Goal: Information Seeking & Learning: Check status

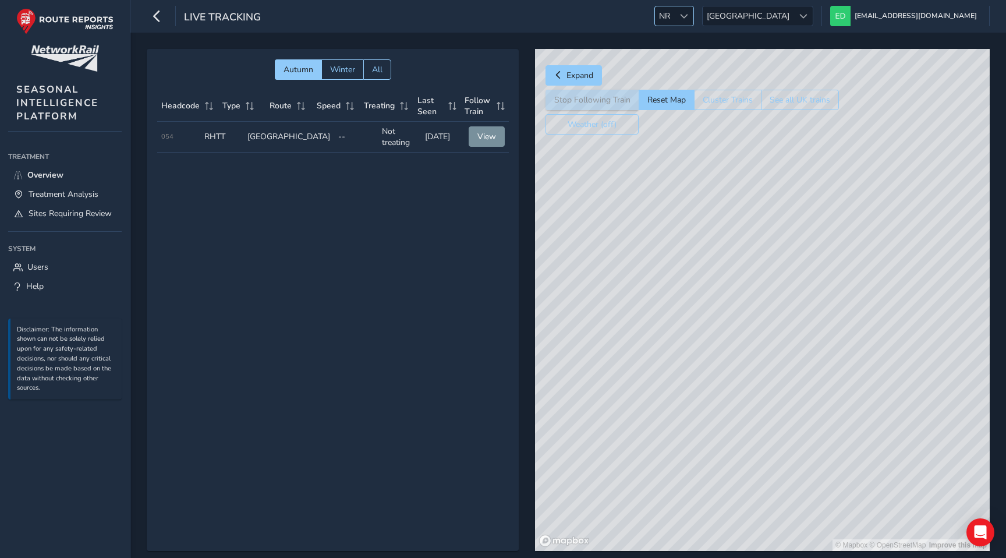
click at [688, 19] on span at bounding box center [684, 16] width 8 height 8
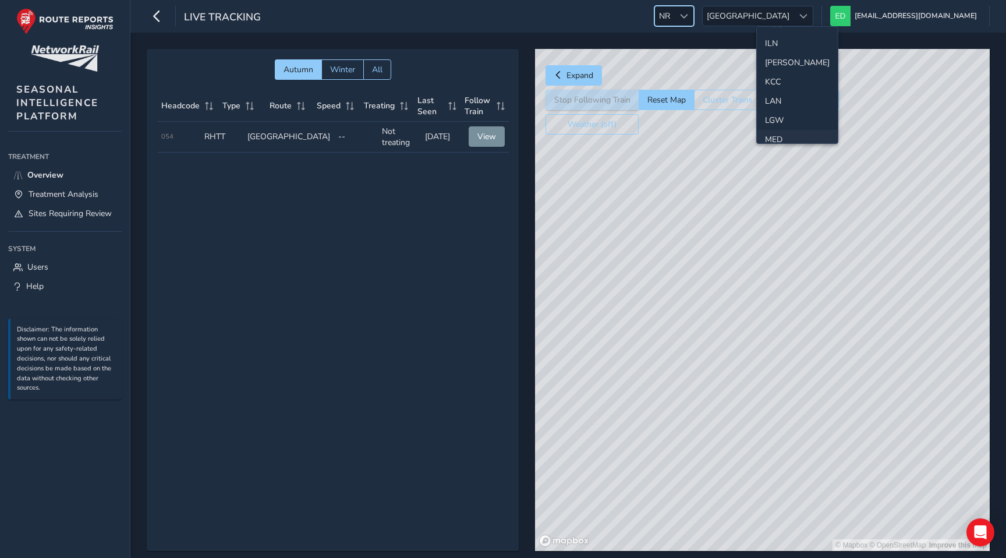
scroll to position [269, 0]
click at [776, 100] on li "LAN" at bounding box center [797, 97] width 81 height 19
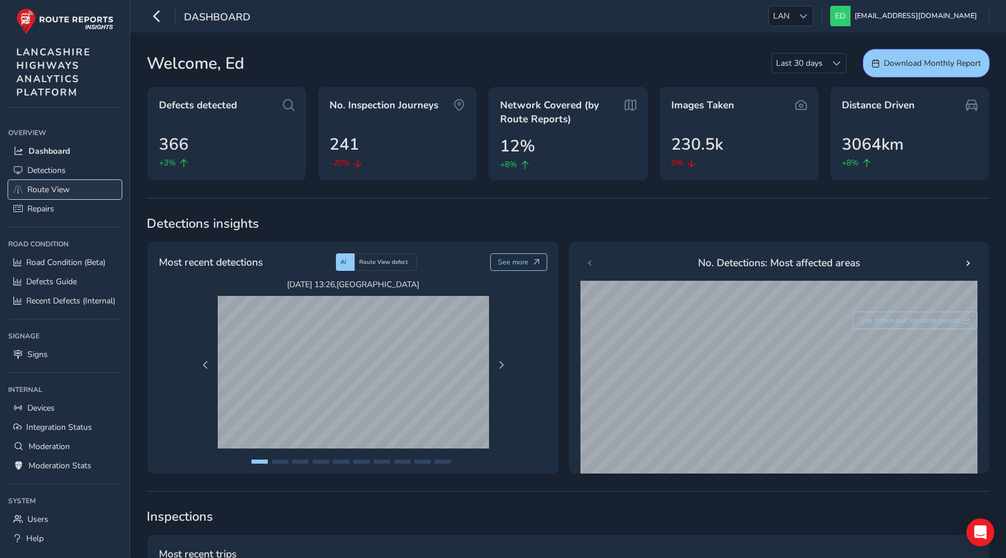
click at [69, 189] on span "Route View" at bounding box center [48, 189] width 42 height 11
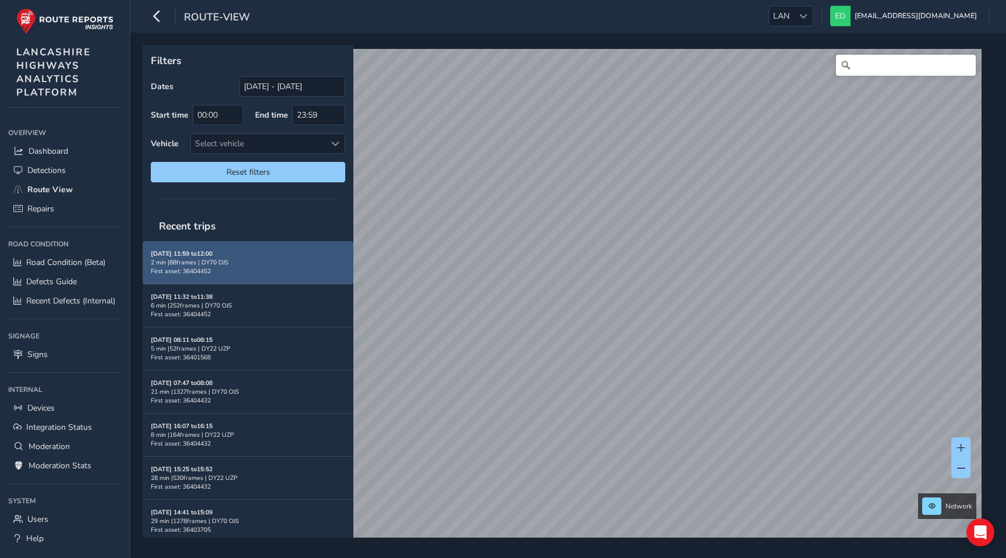
click at [232, 270] on div "[DATE] 11:59 to 12:00 2 min | 88 frames | DY70 OJS First asset: 36404452" at bounding box center [248, 262] width 194 height 26
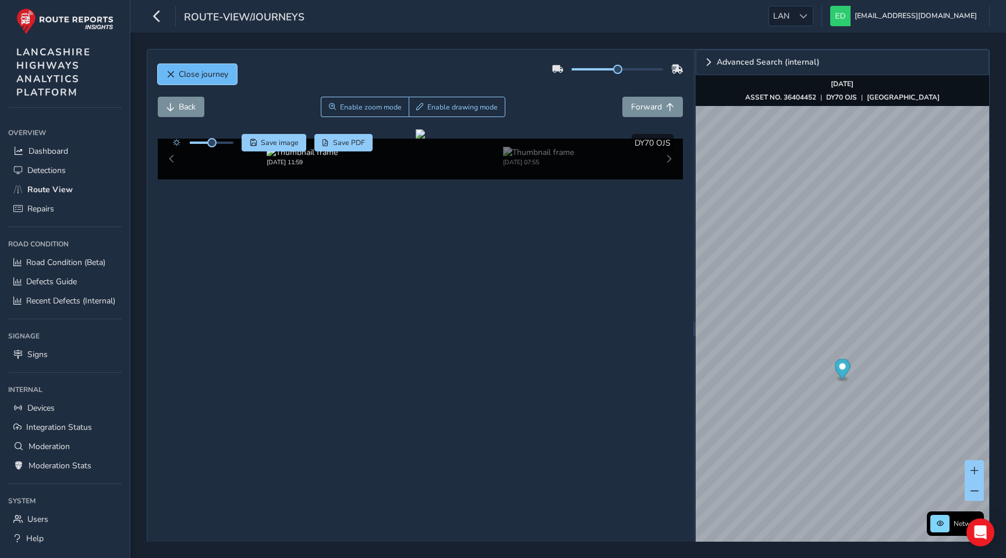
click at [172, 69] on button "Close journey" at bounding box center [197, 74] width 79 height 20
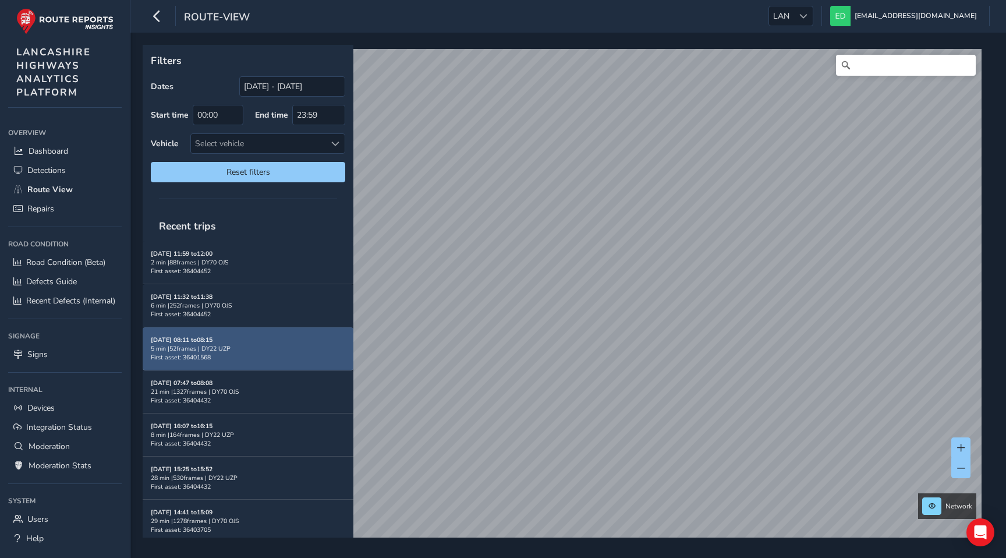
click at [258, 347] on div "5 min | 52 frames | DY22 UZP" at bounding box center [248, 348] width 194 height 9
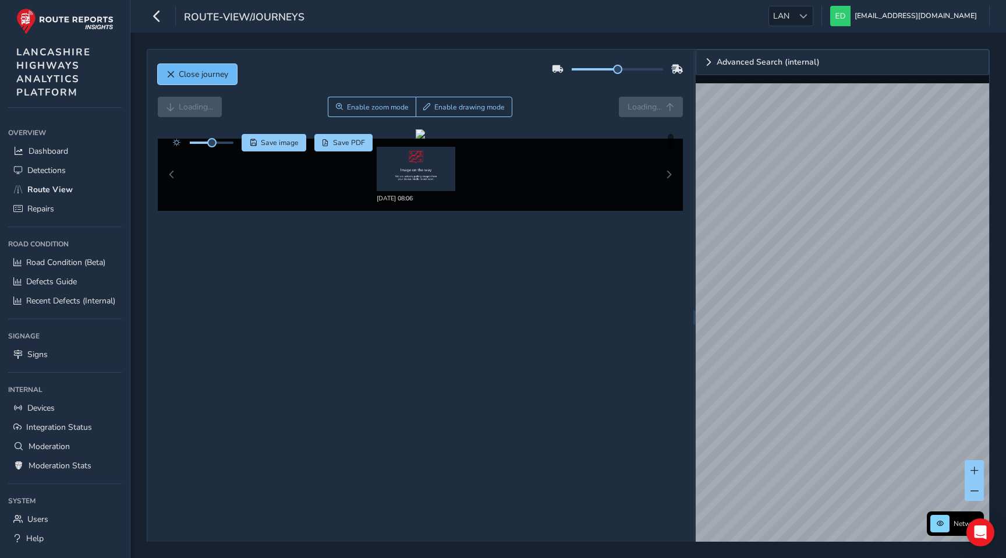
click at [208, 74] on span "Close journey" at bounding box center [203, 74] width 49 height 11
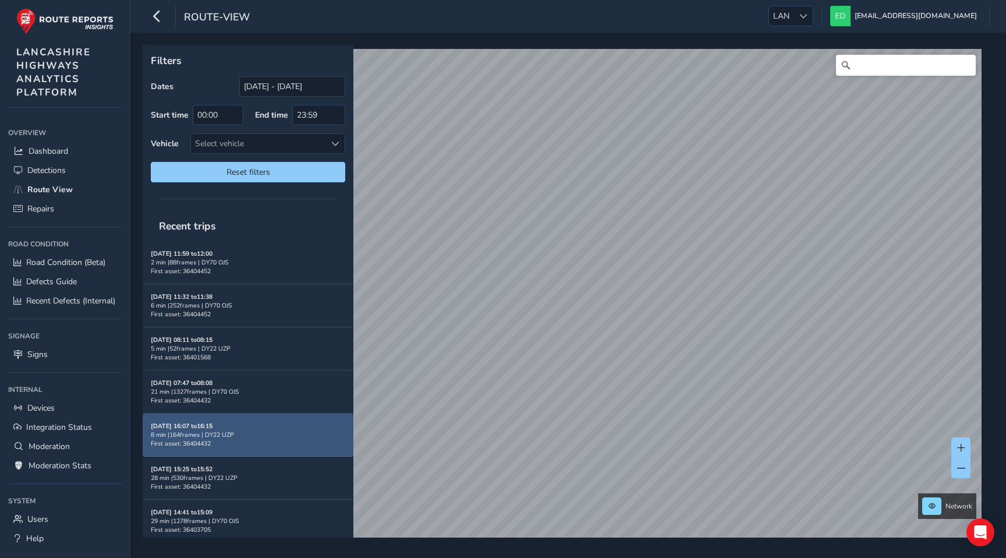
click at [241, 430] on div "[DATE] 16:07 to 16:15 8 min | 164 frames | DY22 UZP First asset: 36404432" at bounding box center [248, 434] width 194 height 26
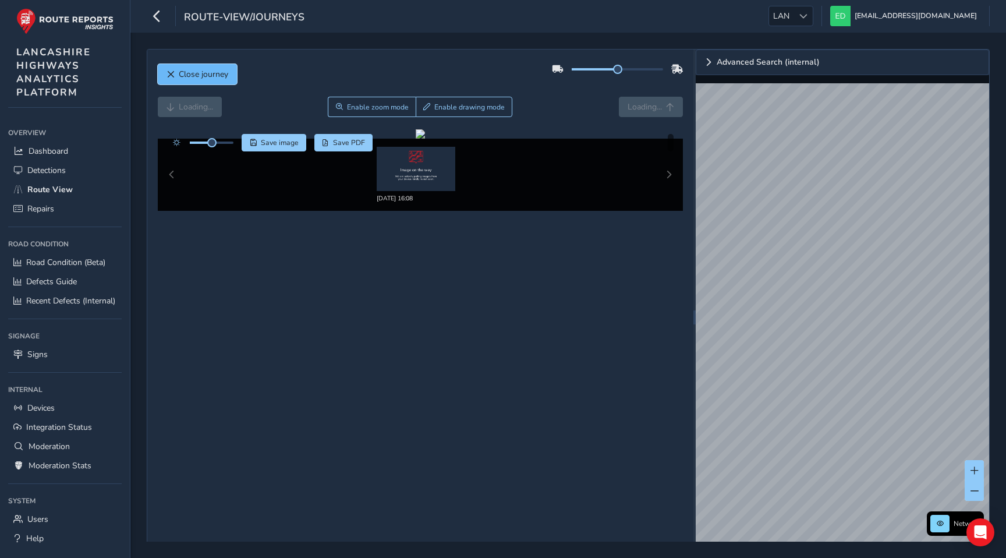
click at [203, 72] on span "Close journey" at bounding box center [203, 74] width 49 height 11
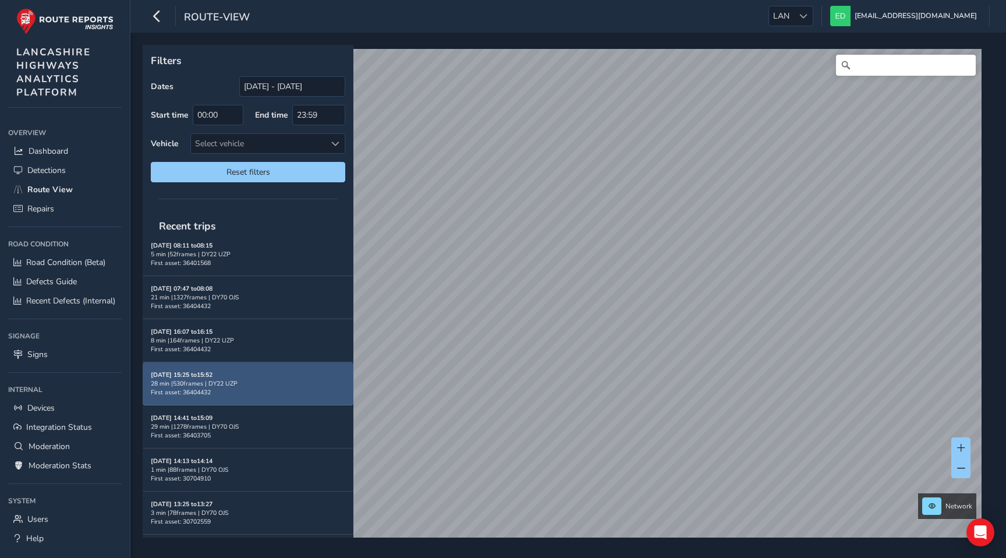
scroll to position [95, 0]
click at [254, 376] on div "[DATE] 15:25 to 15:52 28 min | 530 frames | DY22 UZP First asset: 36404432" at bounding box center [248, 382] width 194 height 26
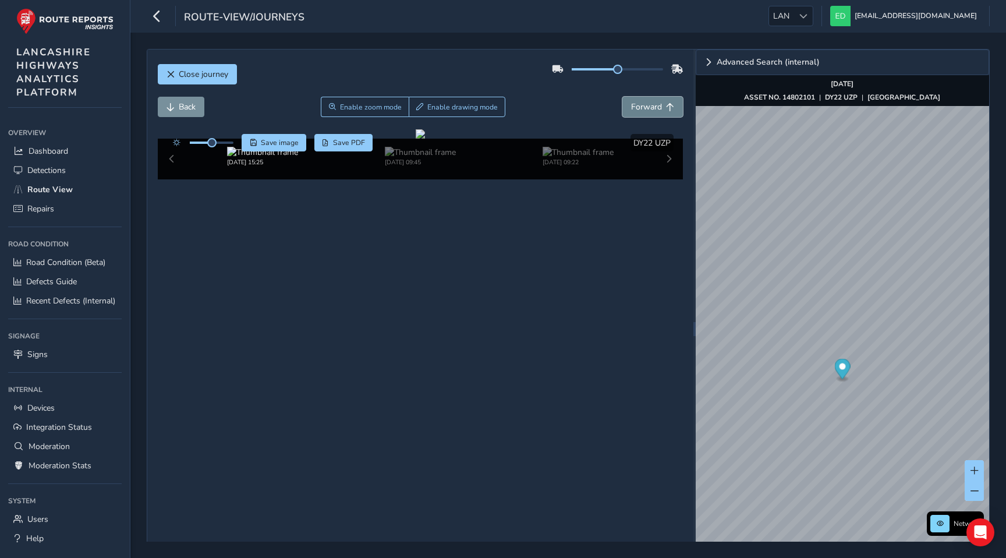
click at [654, 107] on span "Forward" at bounding box center [646, 106] width 31 height 11
click at [648, 102] on span "Forward" at bounding box center [646, 106] width 31 height 11
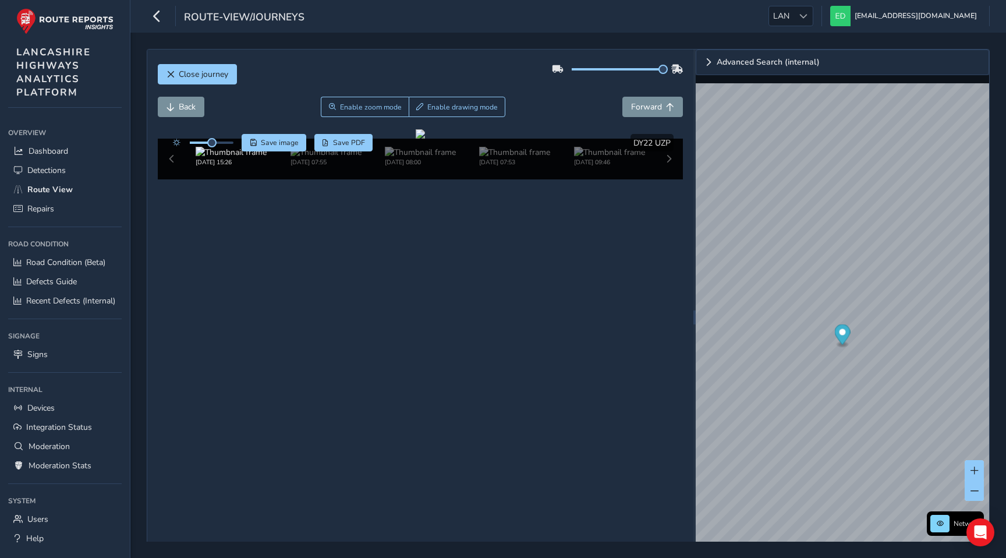
drag, startPoint x: 616, startPoint y: 65, endPoint x: 674, endPoint y: 65, distance: 57.6
click at [674, 65] on div at bounding box center [618, 69] width 132 height 19
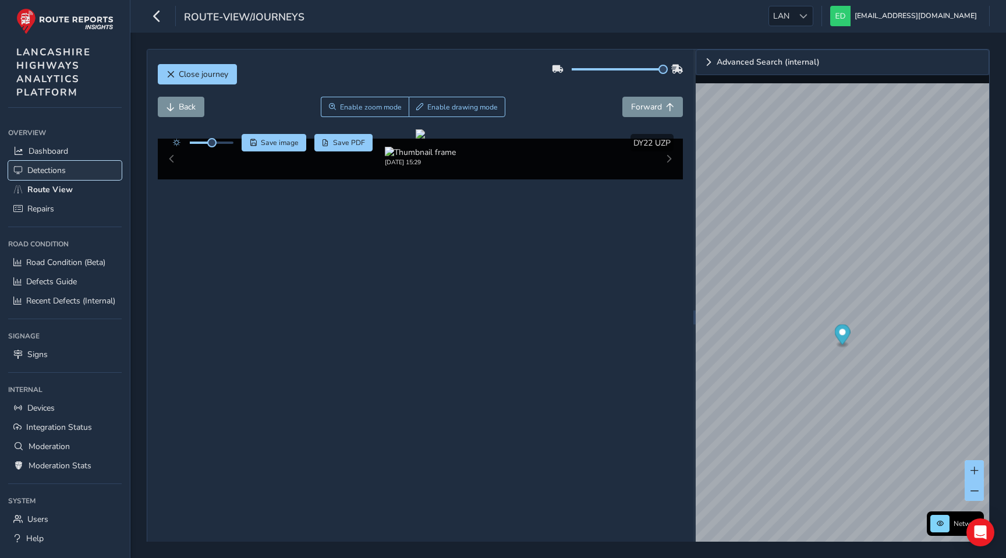
click at [47, 174] on span "Detections" at bounding box center [46, 170] width 38 height 11
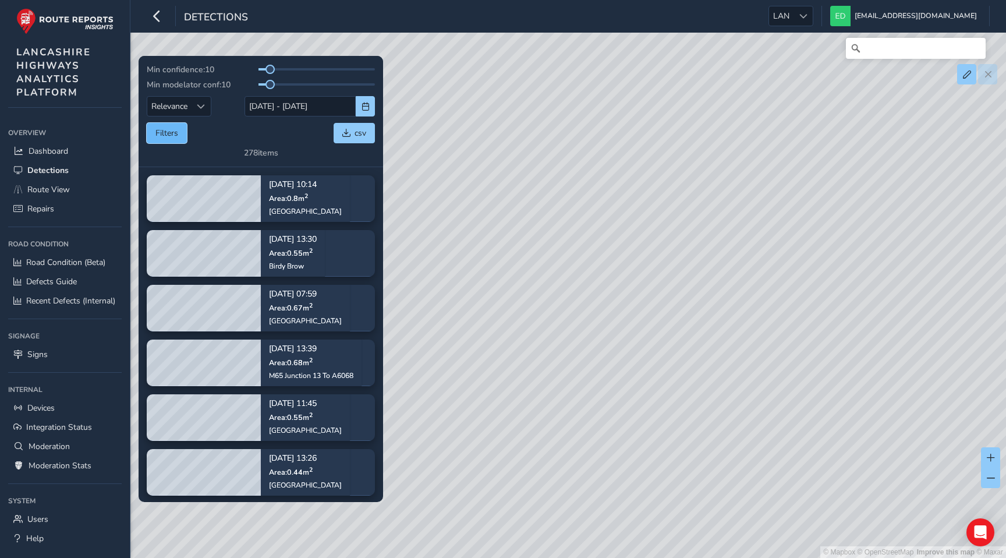
click at [170, 133] on button "Filters" at bounding box center [167, 133] width 40 height 20
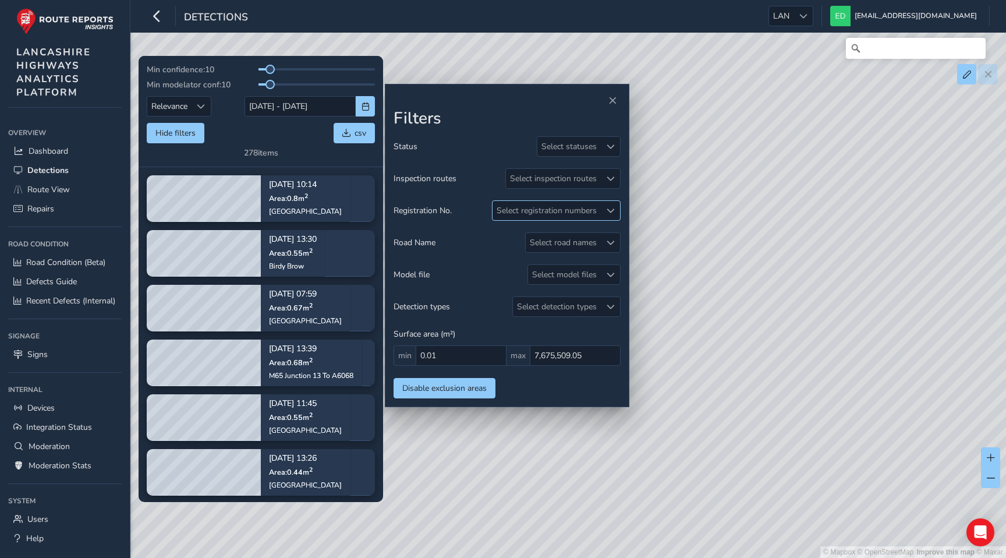
click at [523, 202] on div "Select registration numbers" at bounding box center [546, 210] width 108 height 19
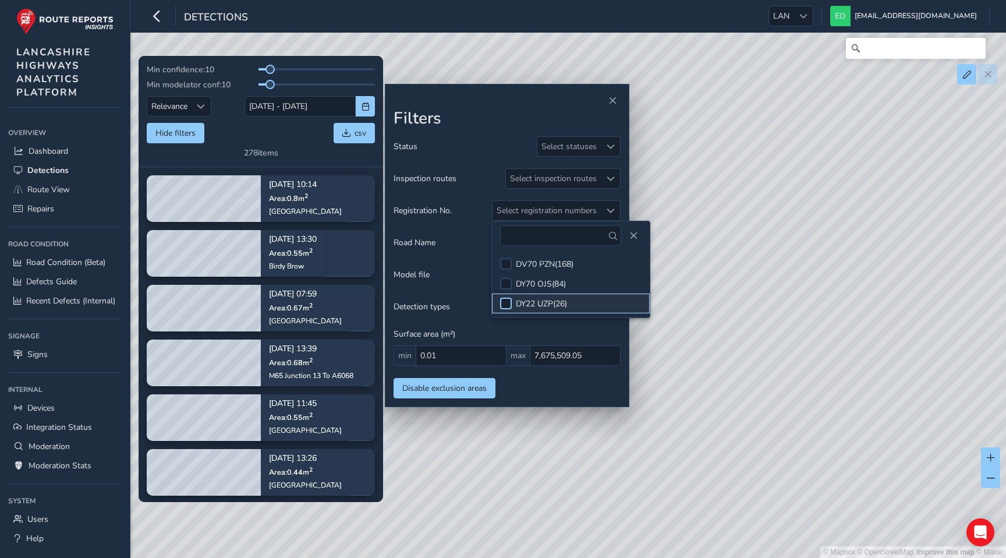
click at [505, 300] on div at bounding box center [506, 303] width 12 height 12
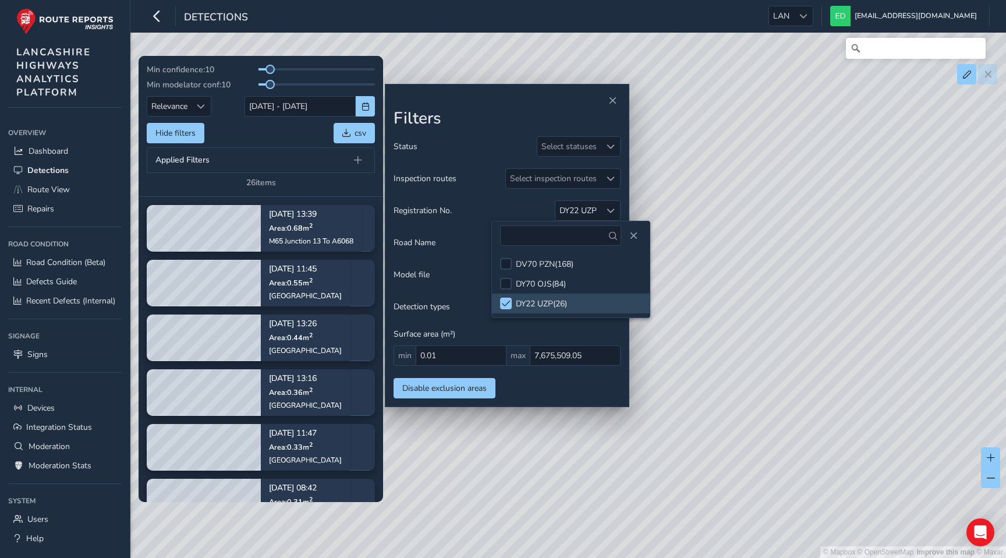
click at [318, 186] on div "Min confidence: 10 Min modelator conf: 10 Relevance Relevance [DATE] - [DATE] H…" at bounding box center [261, 126] width 228 height 124
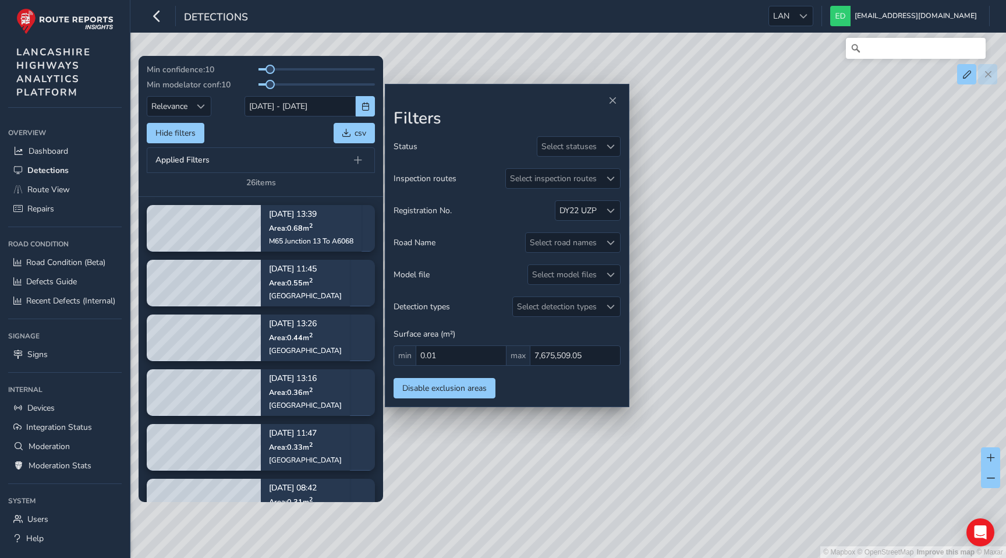
click at [346, 189] on div "Min confidence: 10 Min modelator conf: 10 Relevance Relevance [DATE] - [DATE] H…" at bounding box center [261, 126] width 244 height 141
click at [613, 98] on span "Close" at bounding box center [612, 101] width 8 height 8
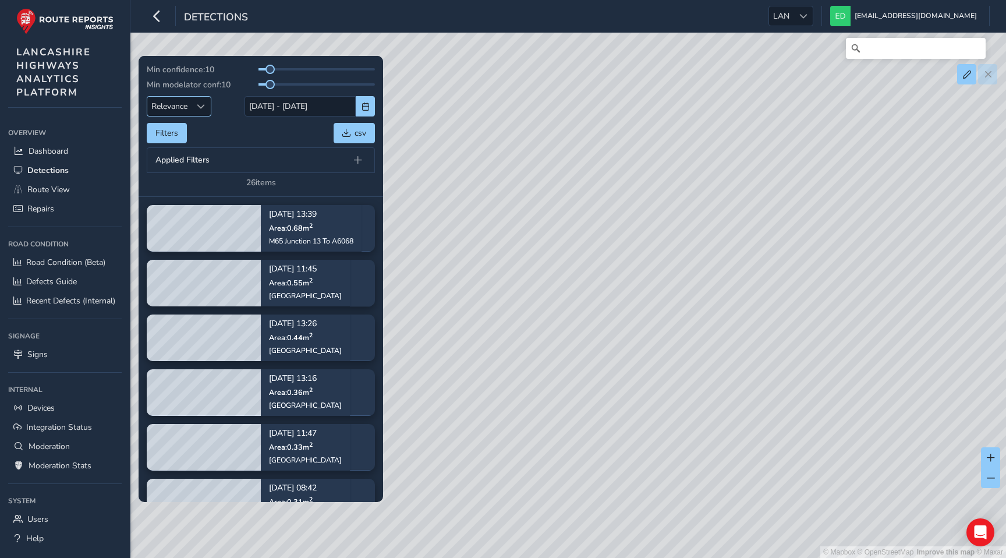
click at [200, 109] on span "Sort by Date" at bounding box center [201, 106] width 8 height 8
click at [189, 151] on li "Newest" at bounding box center [179, 149] width 65 height 19
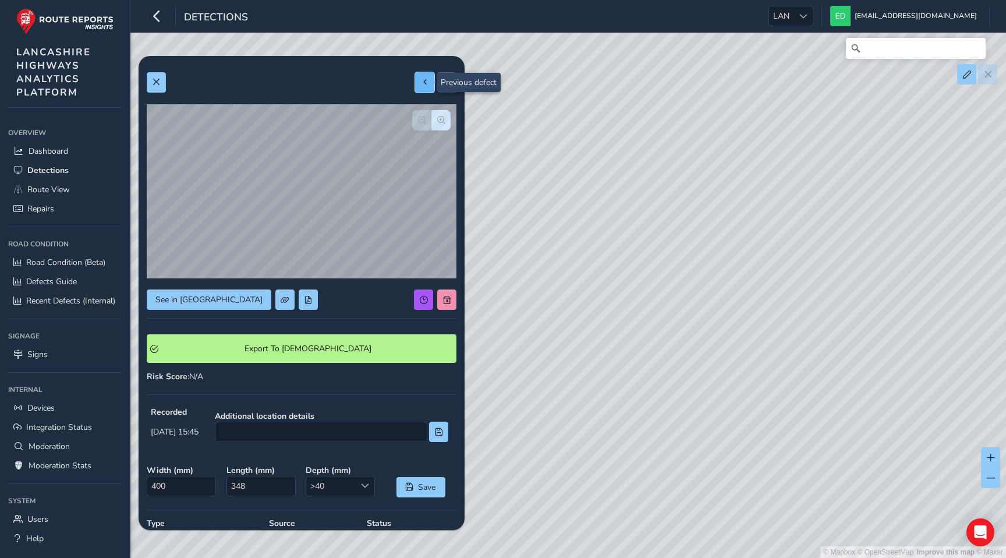
click at [425, 86] on span at bounding box center [425, 82] width 8 height 8
type input "294"
type input "252"
click at [425, 86] on span at bounding box center [425, 82] width 8 height 8
type input "256"
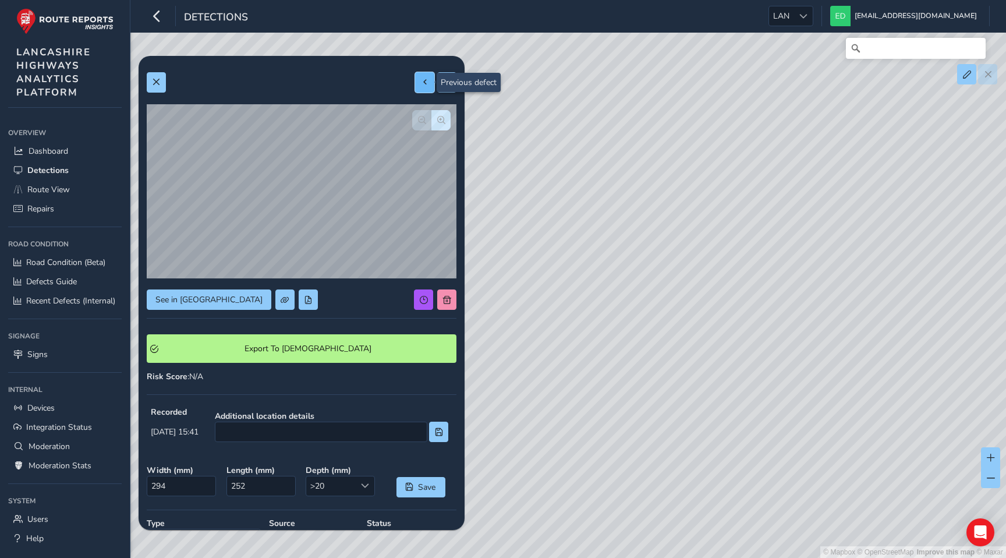
type input "680"
click at [425, 86] on span at bounding box center [425, 82] width 8 height 8
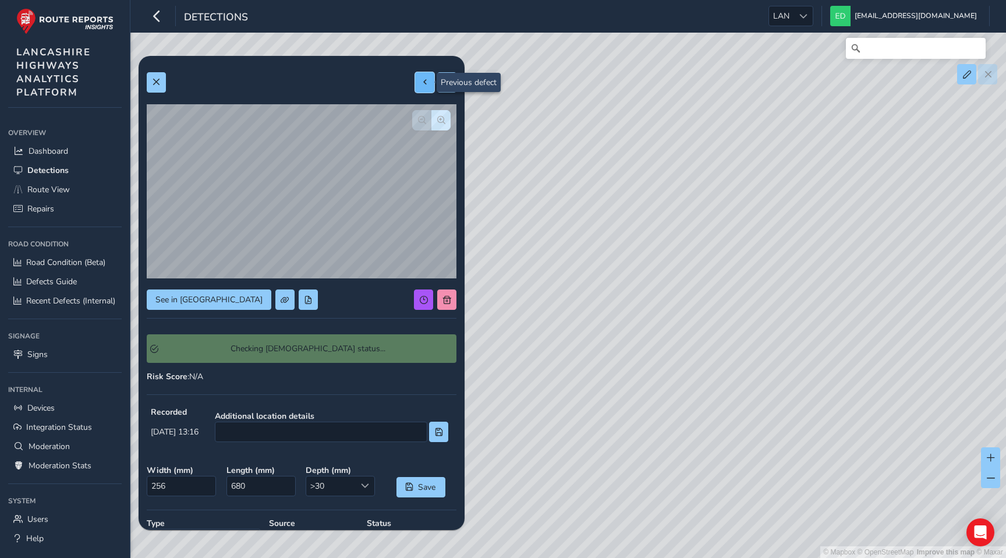
type input "314"
type input "1135"
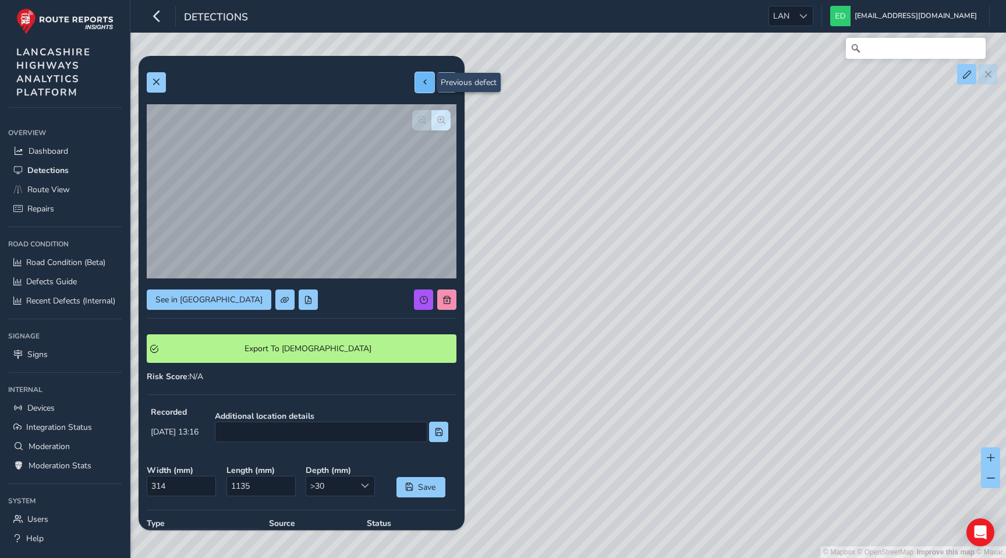
click at [425, 86] on span at bounding box center [425, 82] width 8 height 8
type input "370"
type input "471"
click at [450, 81] on button at bounding box center [446, 82] width 19 height 20
type input "314"
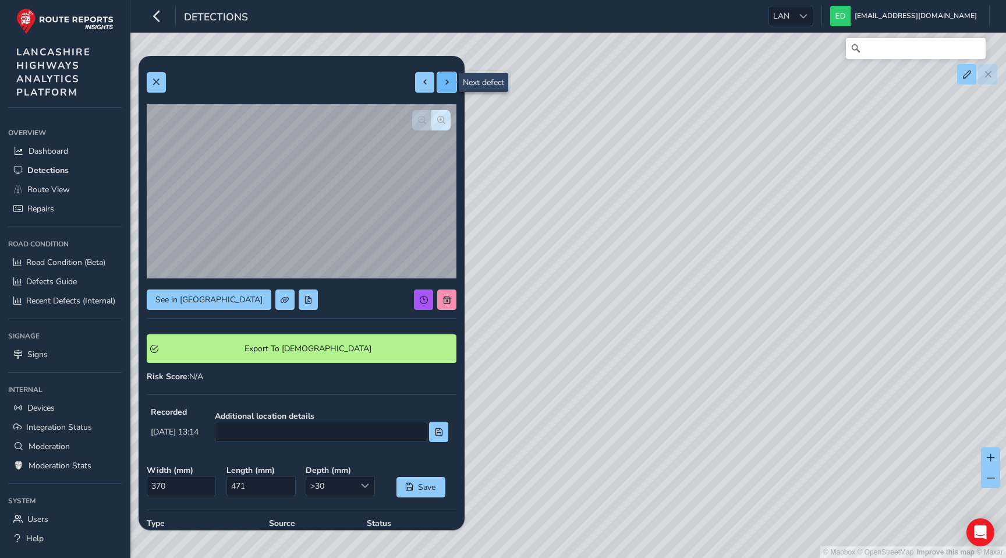
type input "1135"
click at [450, 81] on button at bounding box center [446, 82] width 19 height 20
type input "256"
type input "680"
click at [450, 81] on button at bounding box center [446, 82] width 19 height 20
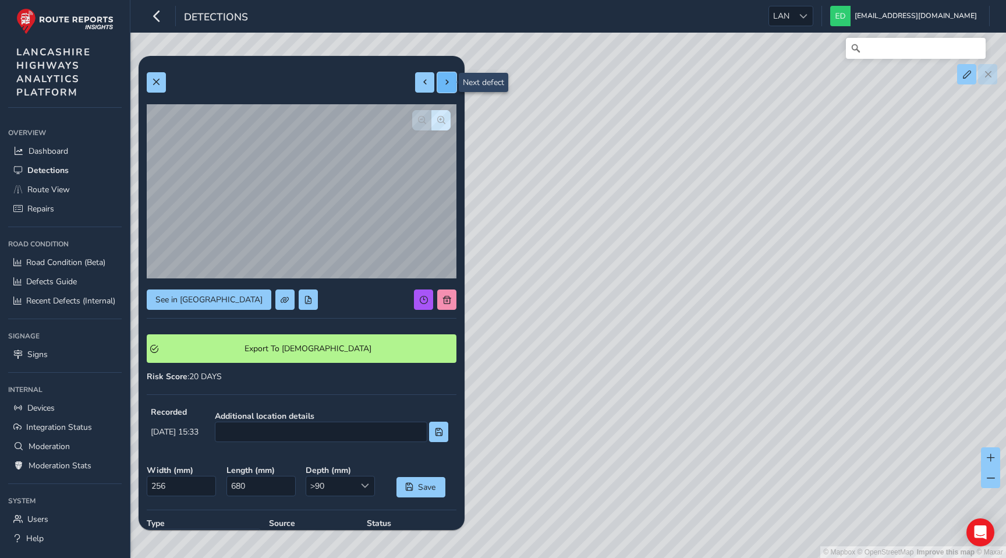
type input "294"
type input "252"
click at [157, 80] on span at bounding box center [156, 82] width 8 height 8
